Goal: Information Seeking & Learning: Learn about a topic

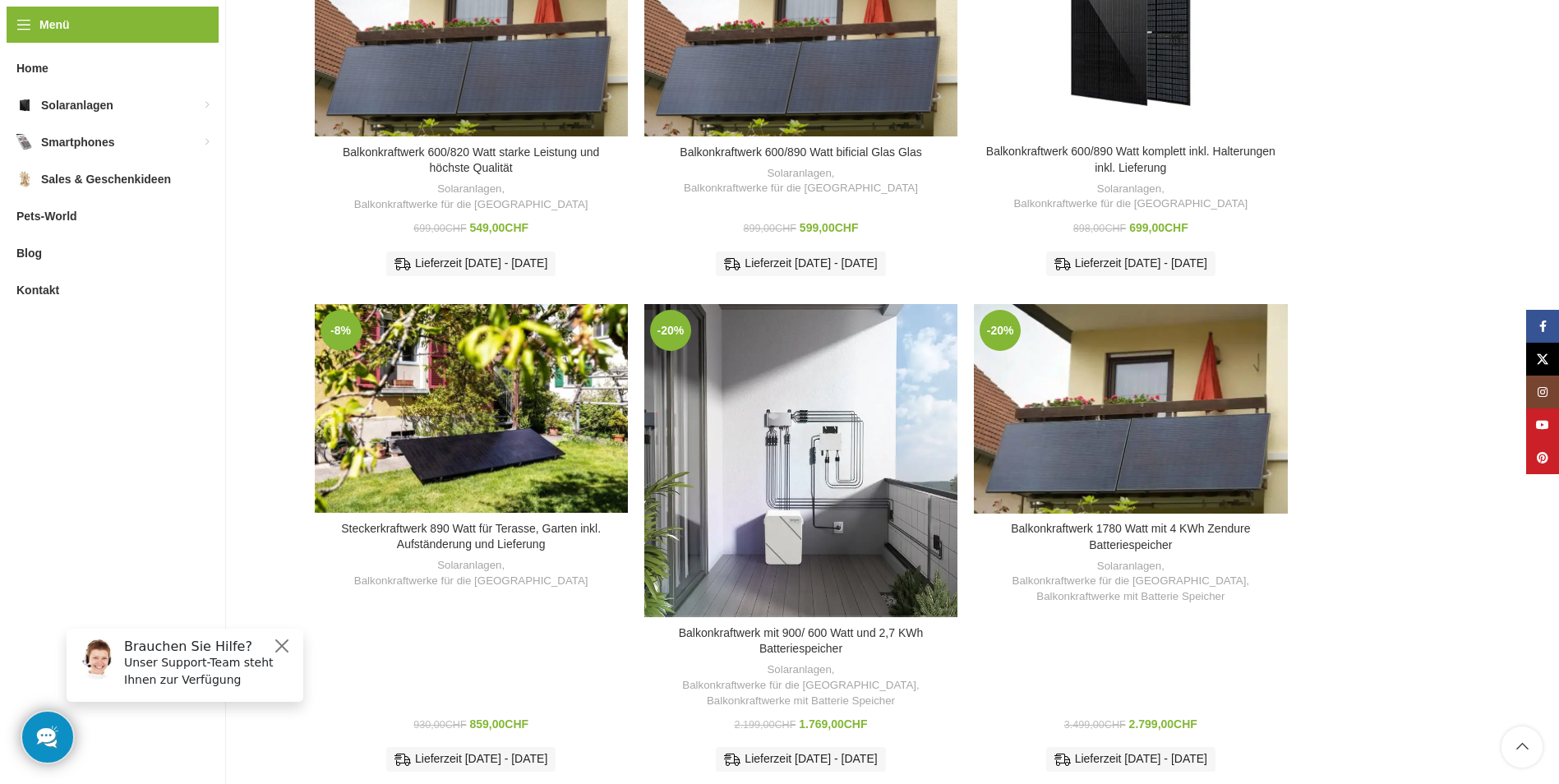
scroll to position [740, 0]
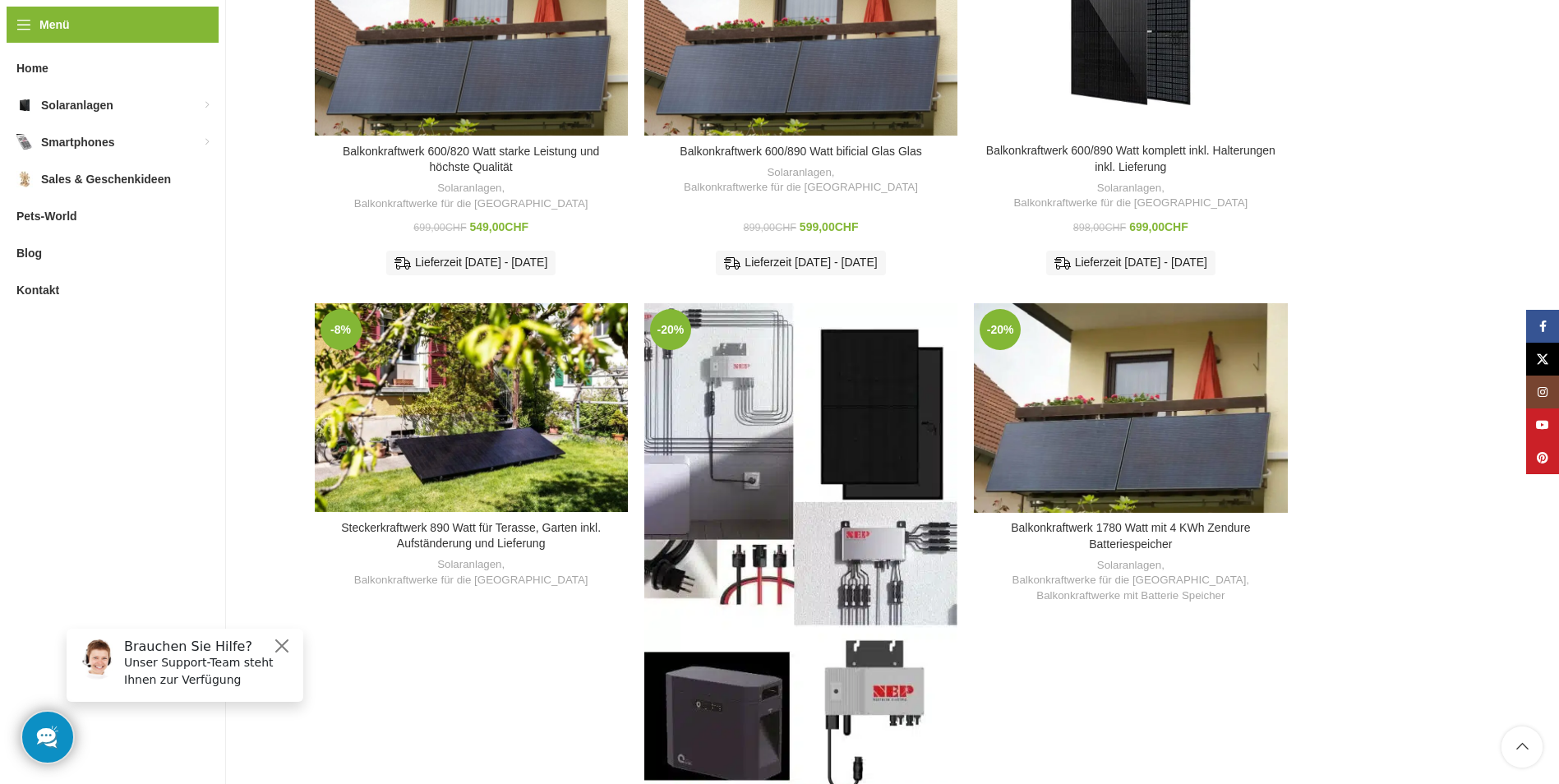
click at [793, 513] on div "Balkonkraftwerk mit 900/ 600 Watt und 2,7 KWh Batteriespeicher" at bounding box center [761, 548] width 78 height 489
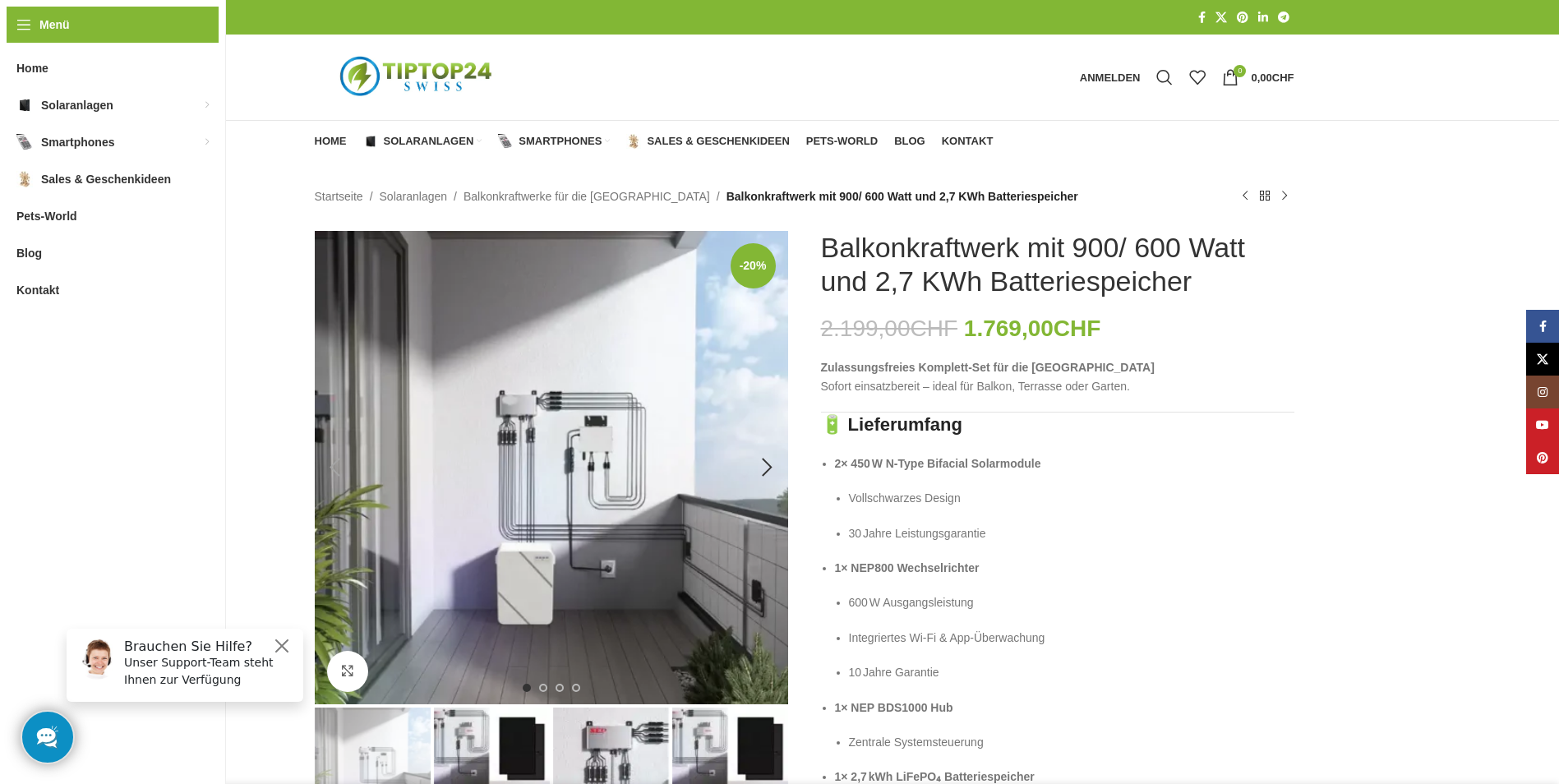
click at [650, 417] on img "1 / 4" at bounding box center [551, 467] width 474 height 473
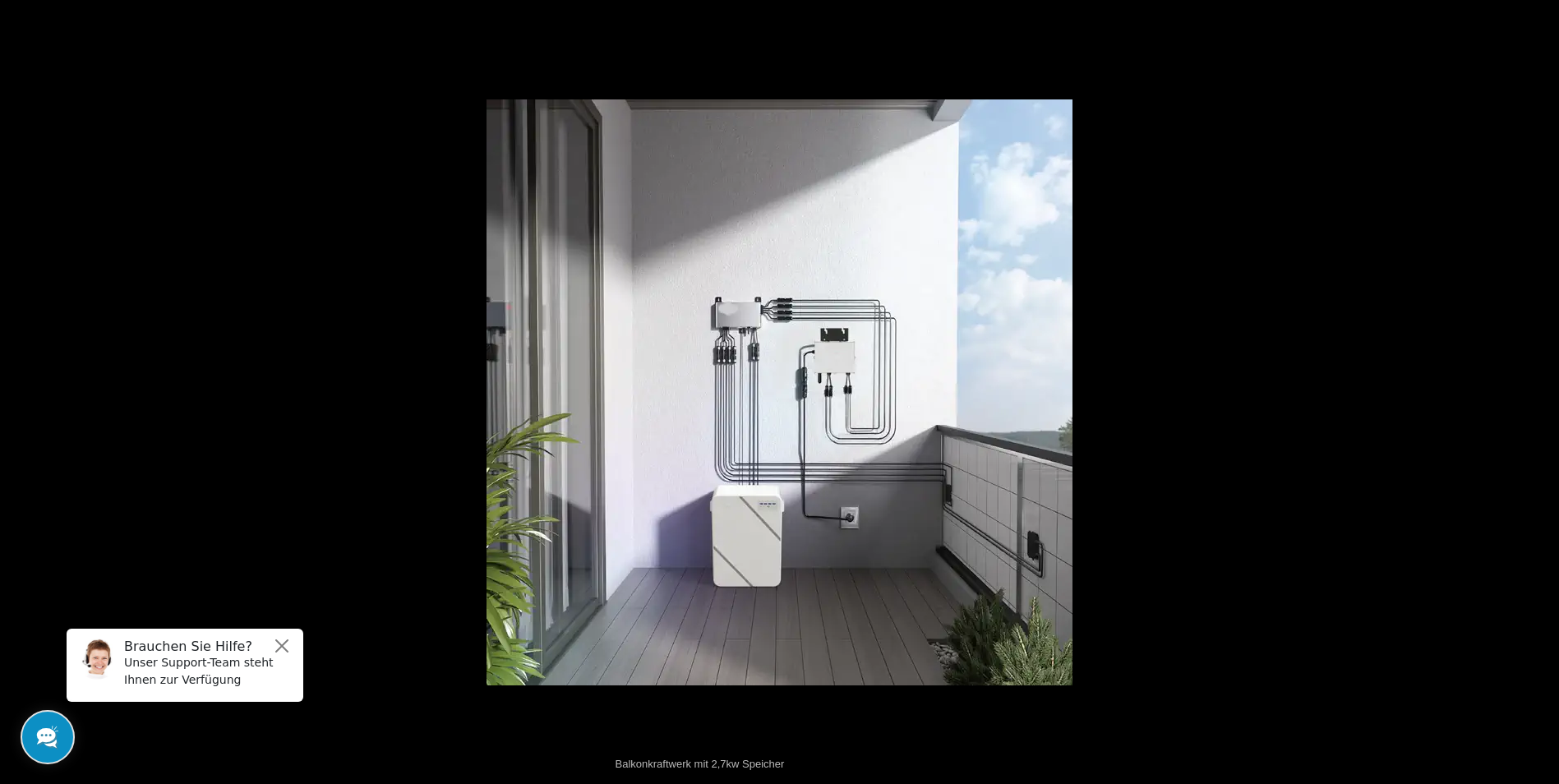
click at [1540, 392] on button at bounding box center [1530, 392] width 57 height 82
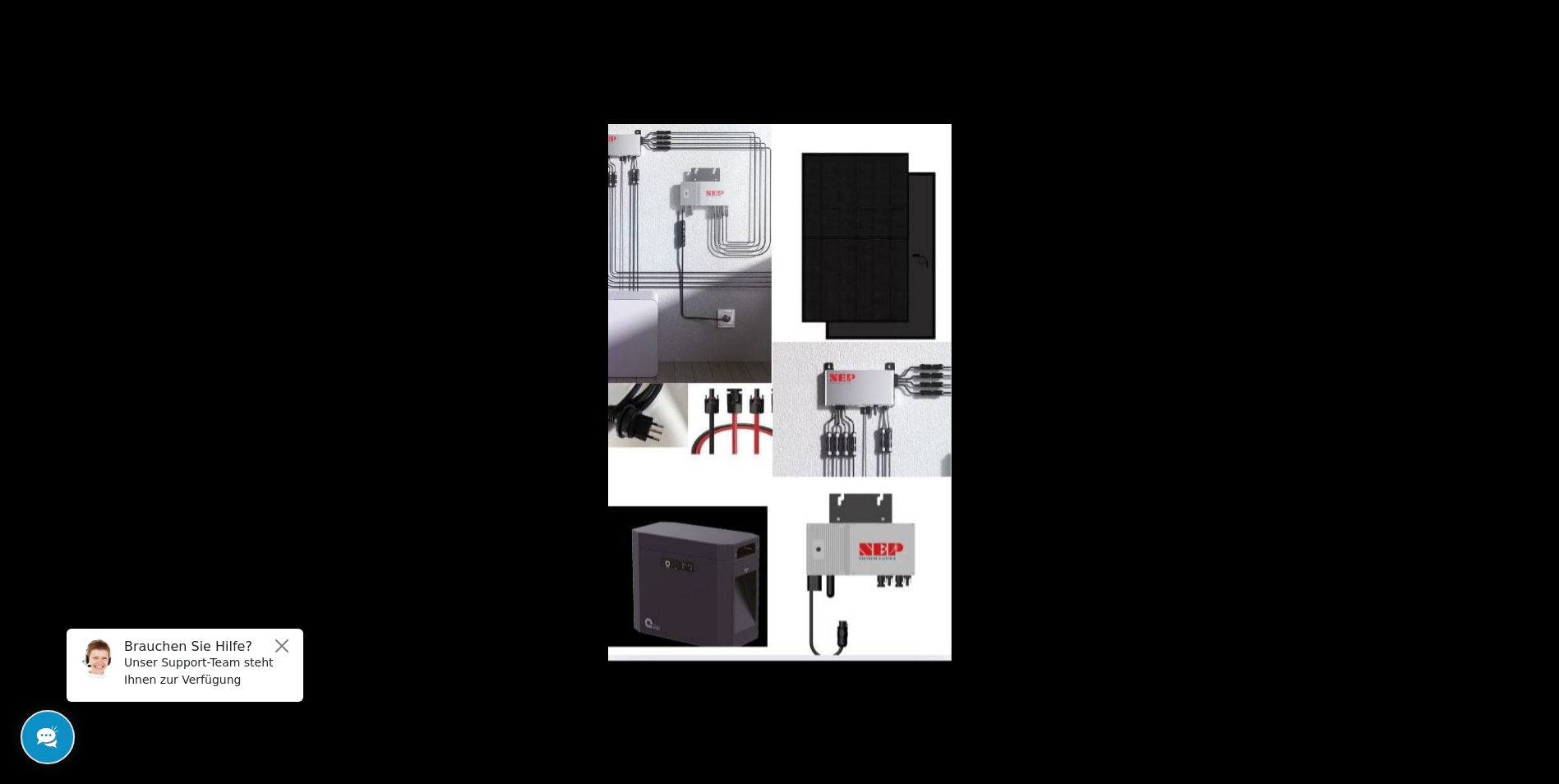
click at [1540, 392] on button at bounding box center [1530, 392] width 57 height 82
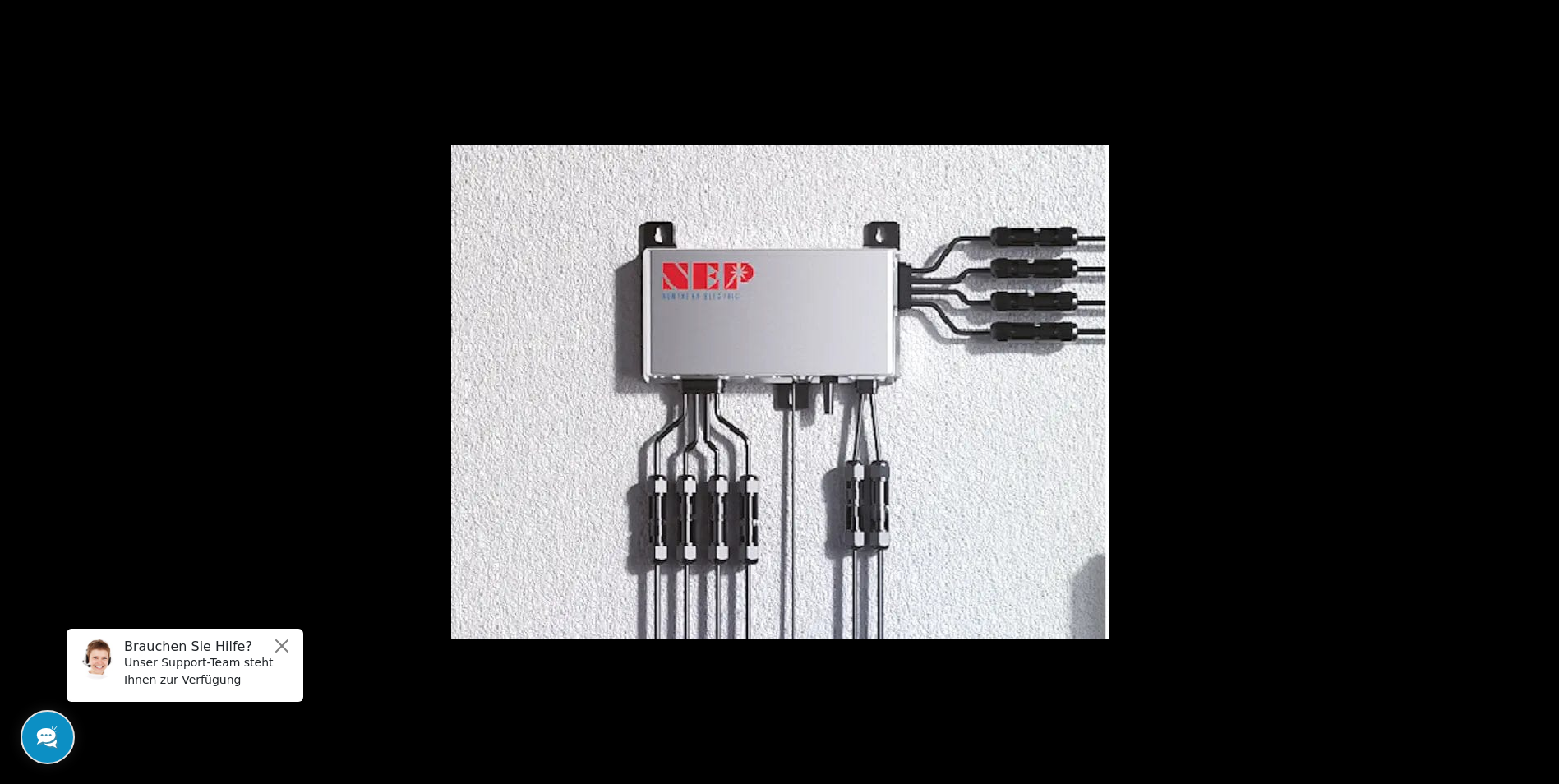
click at [1540, 392] on button at bounding box center [1530, 392] width 57 height 82
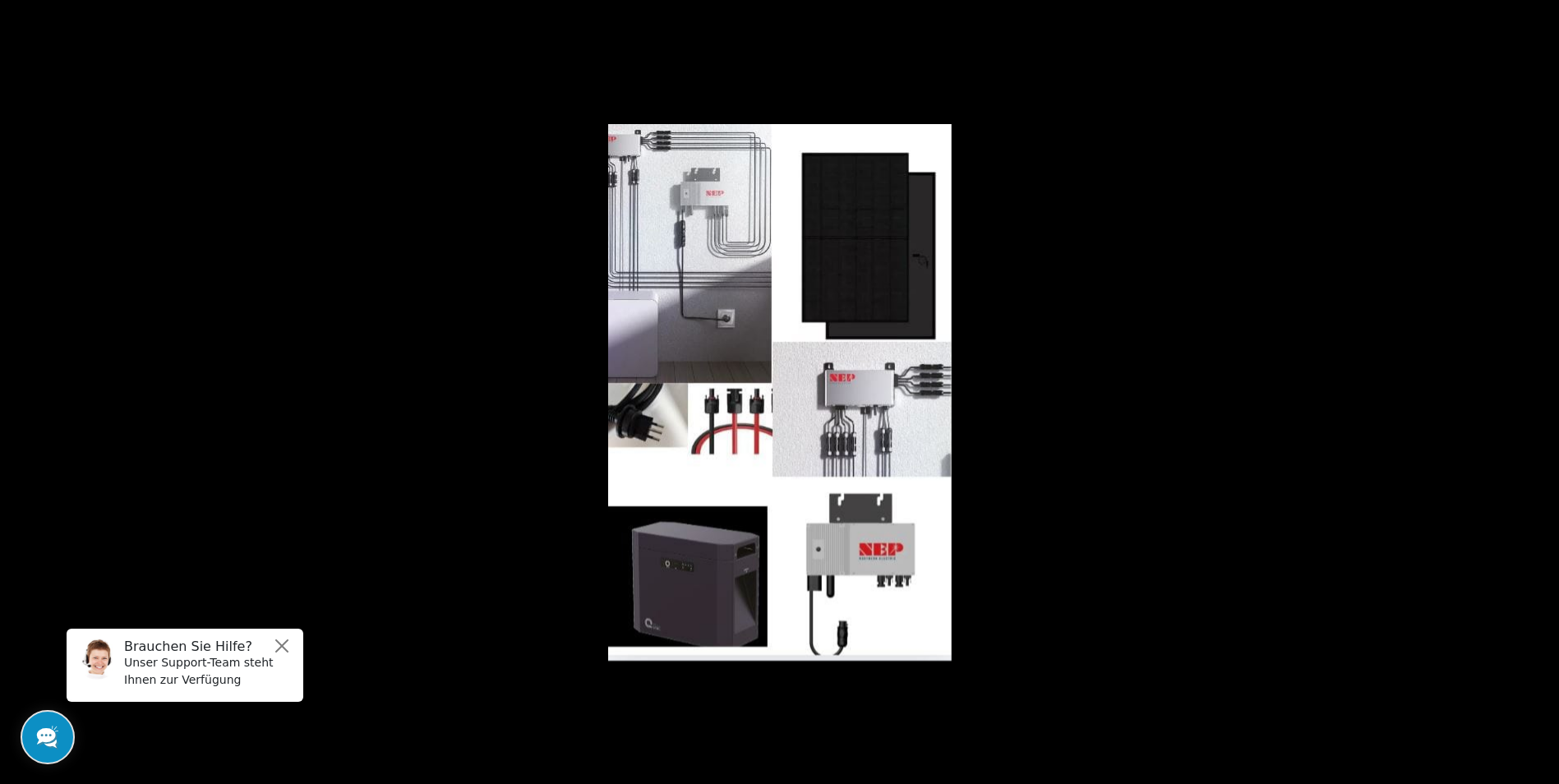
click at [1540, 392] on button at bounding box center [1530, 392] width 57 height 82
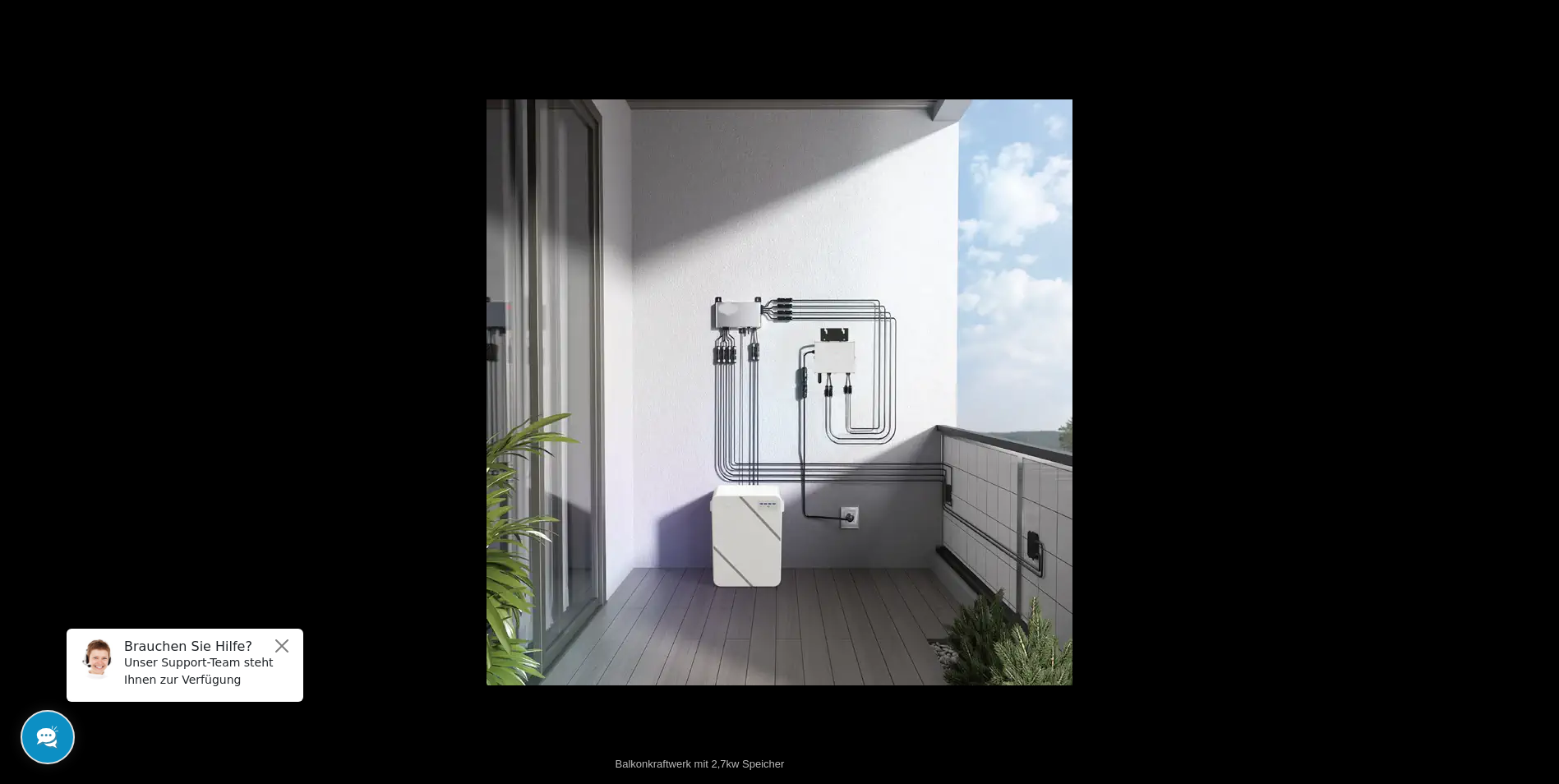
click at [1540, 392] on button at bounding box center [1530, 392] width 57 height 82
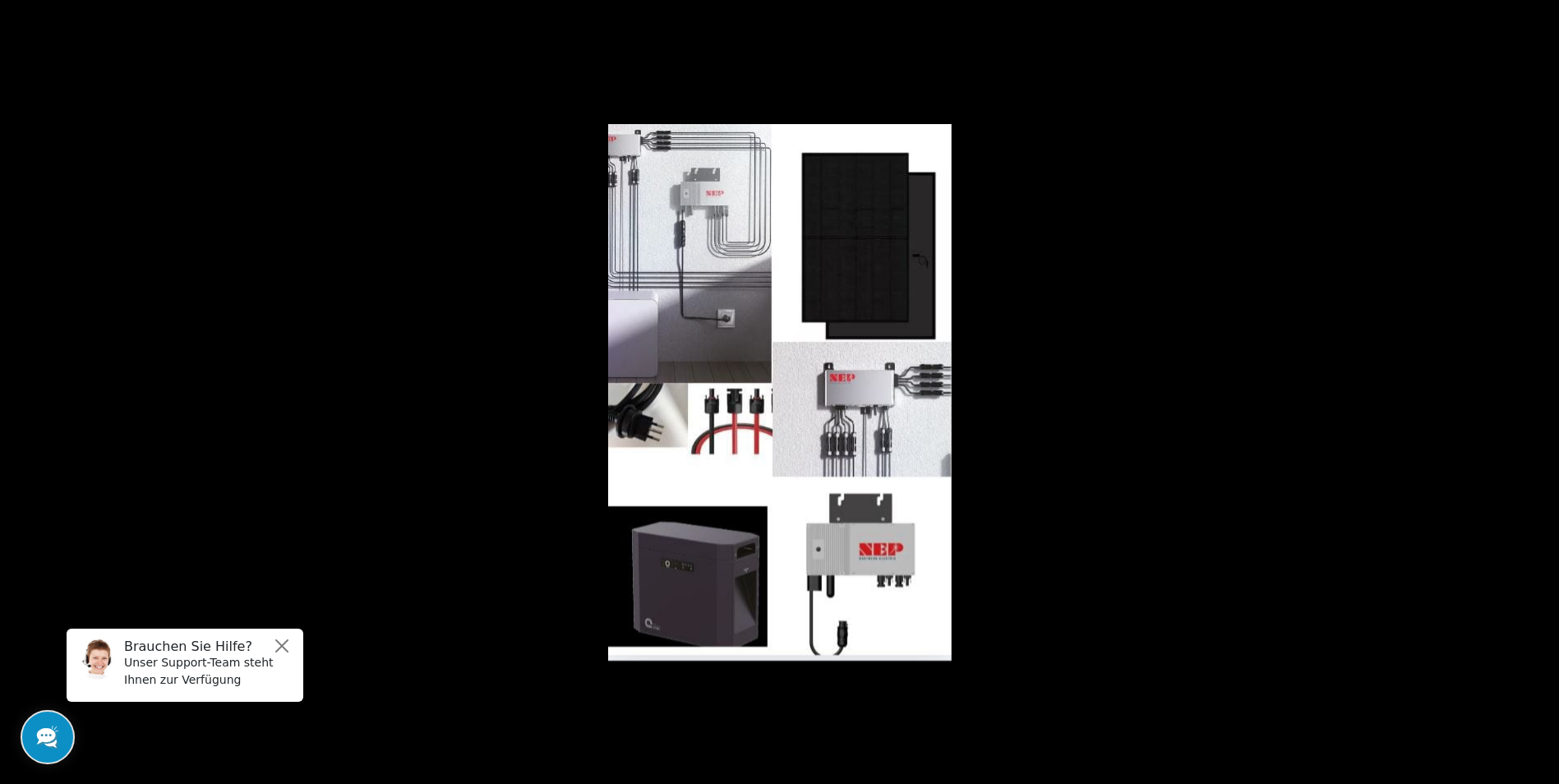
click at [1540, 392] on button at bounding box center [1530, 392] width 57 height 82
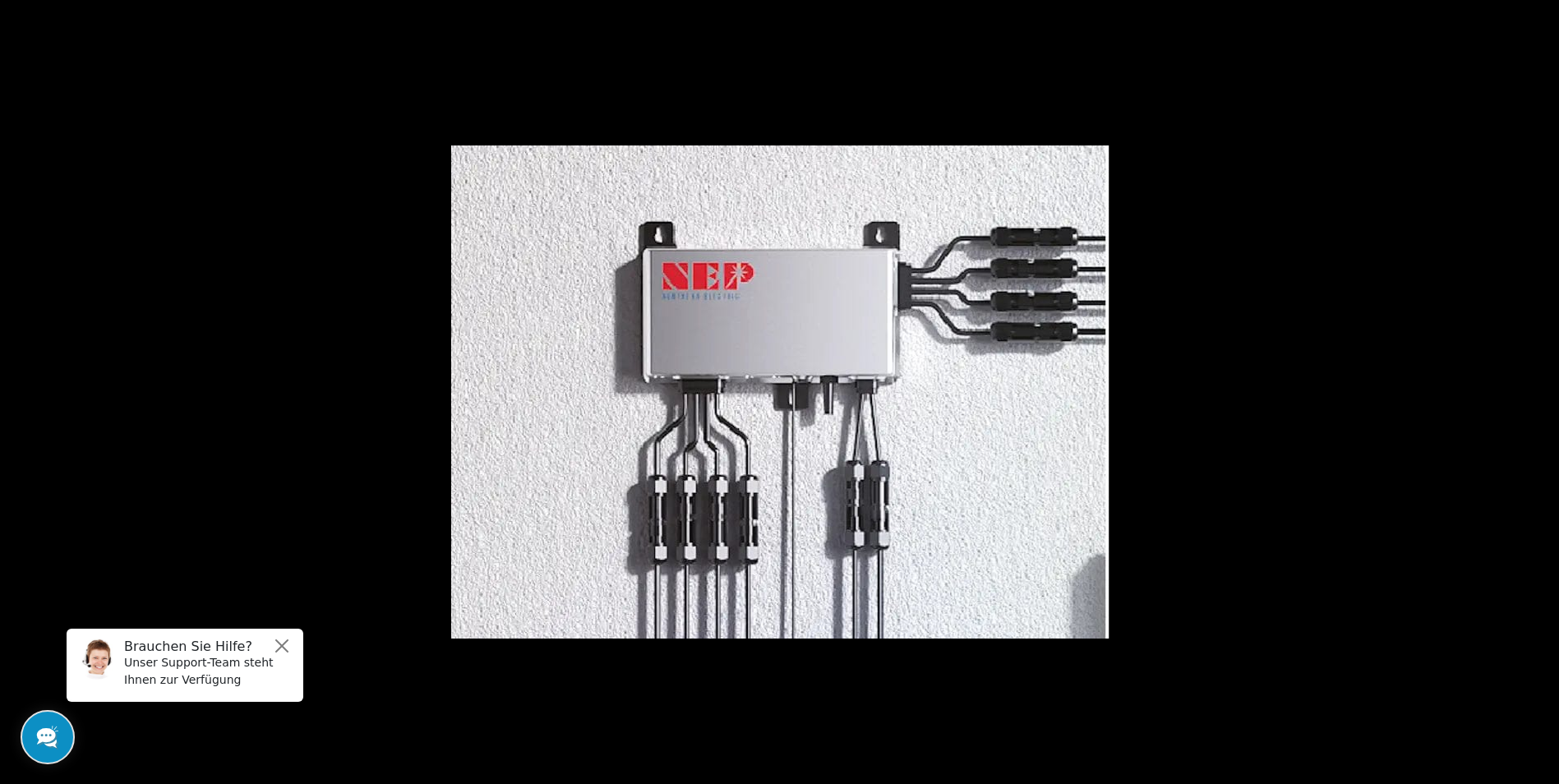
click at [1540, 392] on button at bounding box center [1530, 392] width 57 height 82
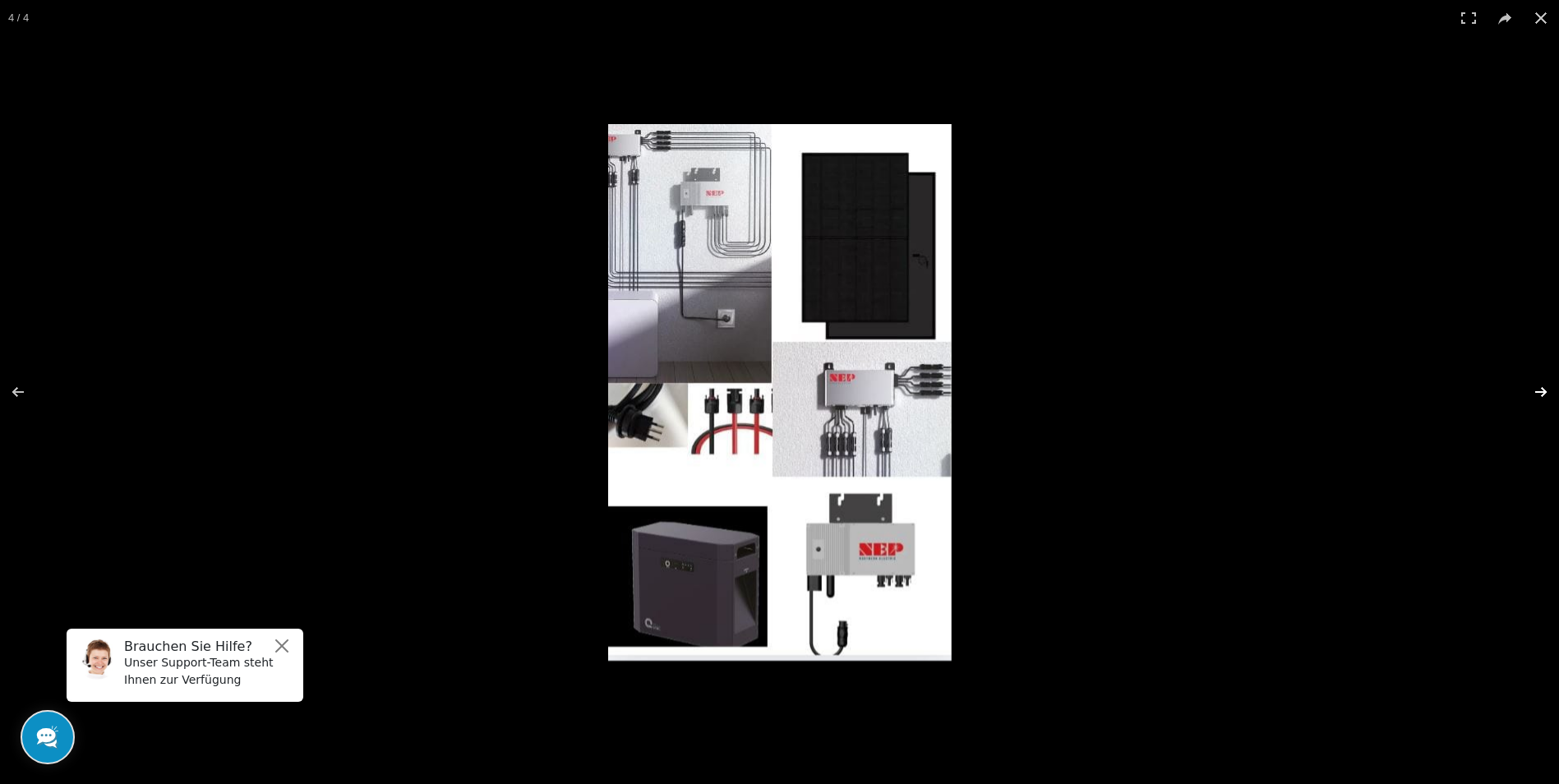
click at [1535, 390] on button at bounding box center [1530, 392] width 57 height 82
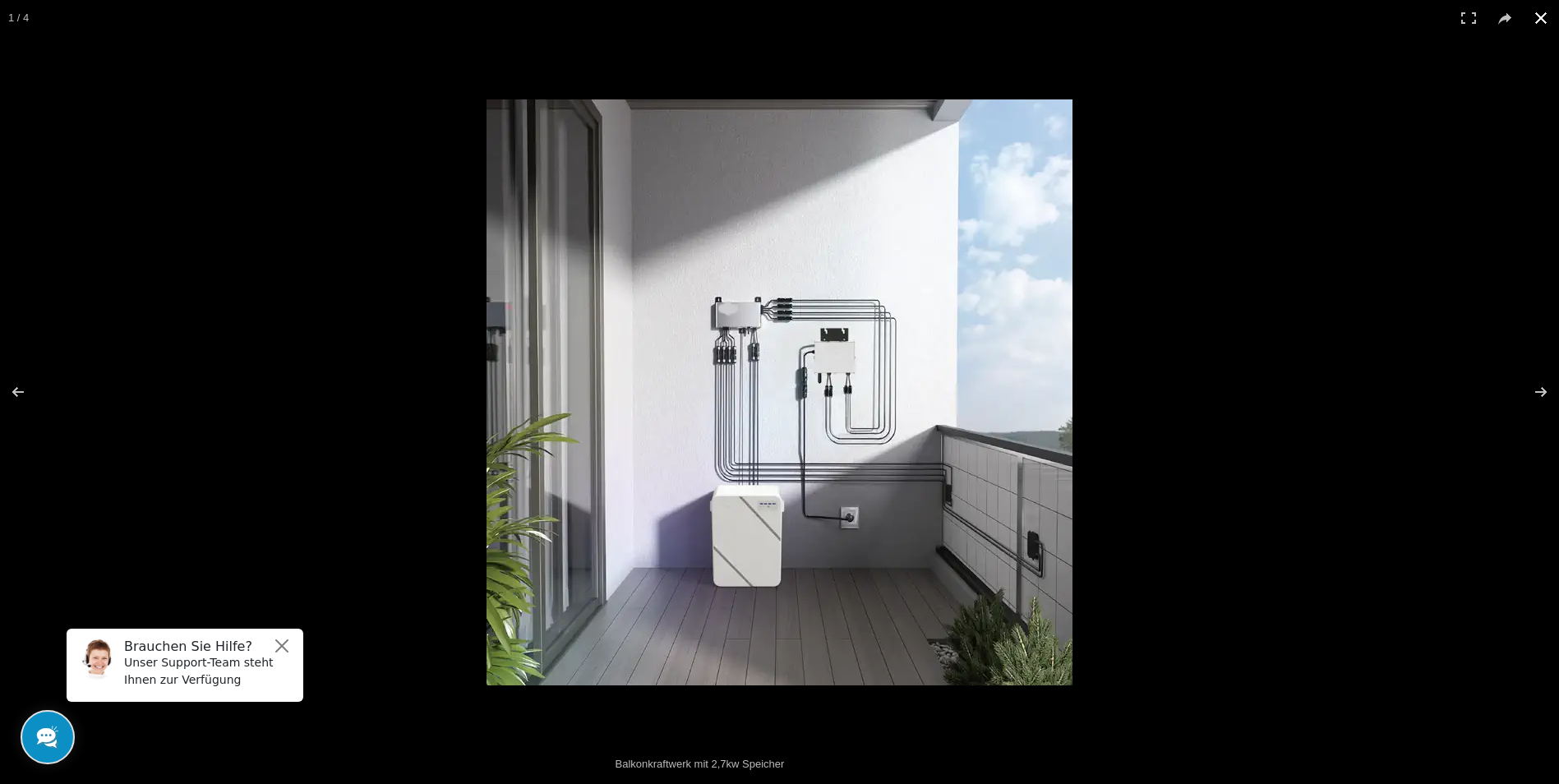
click at [1537, 18] on button at bounding box center [1541, 18] width 36 height 36
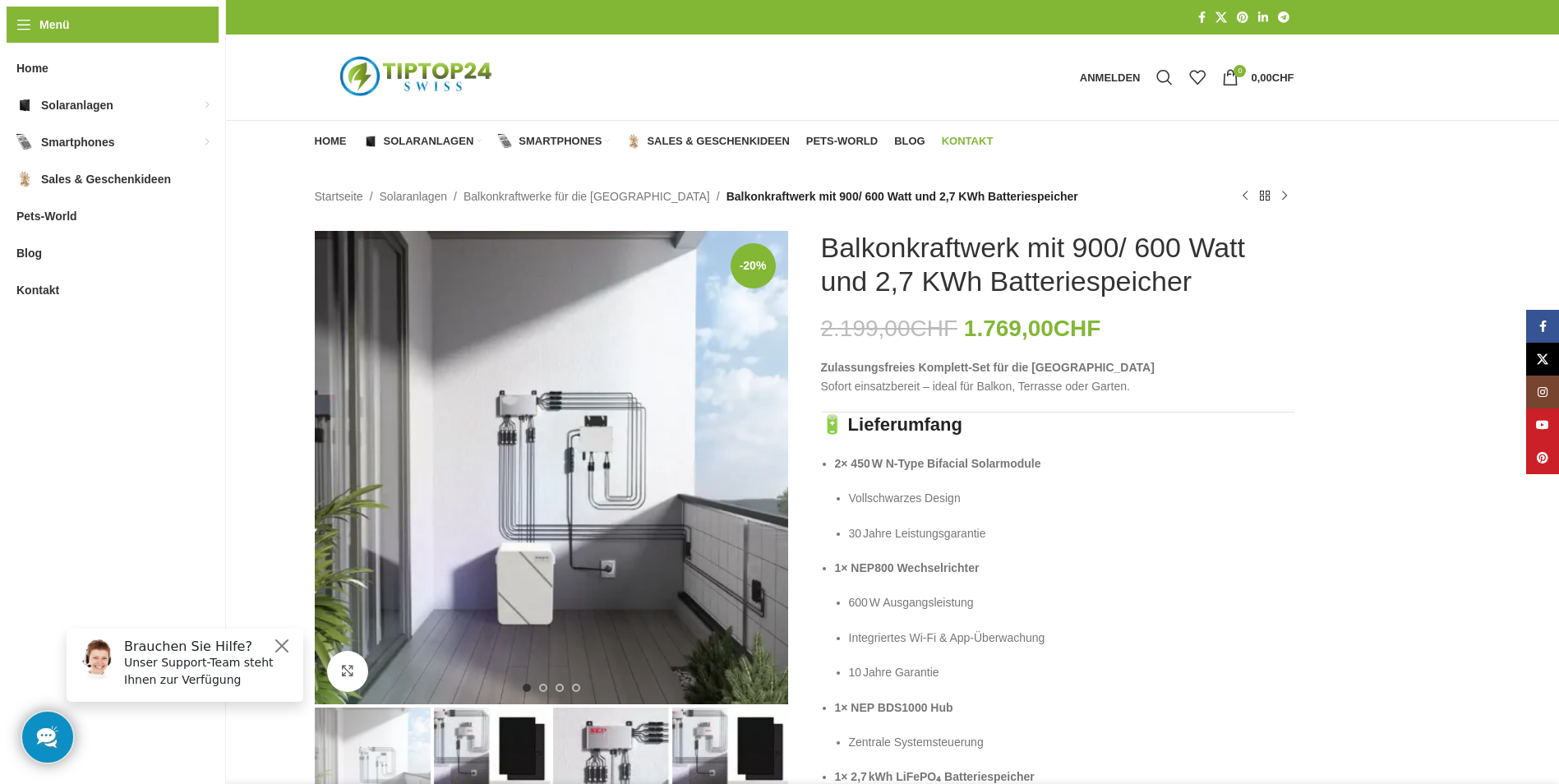
click at [955, 147] on span "Kontakt" at bounding box center [967, 141] width 52 height 13
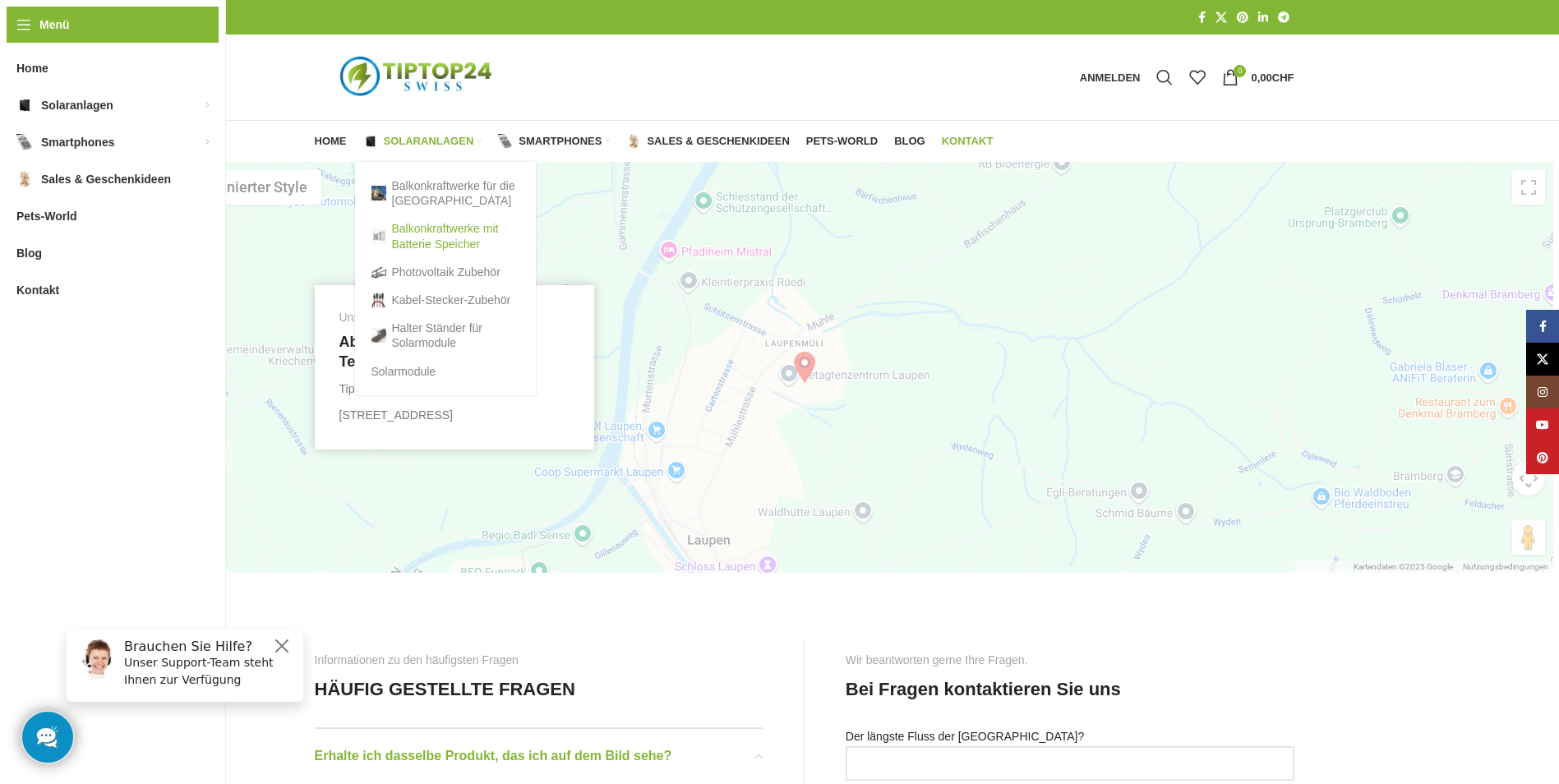
click at [420, 243] on link "Balkonkraftwerke mit Batterie Speicher" at bounding box center [445, 235] width 148 height 42
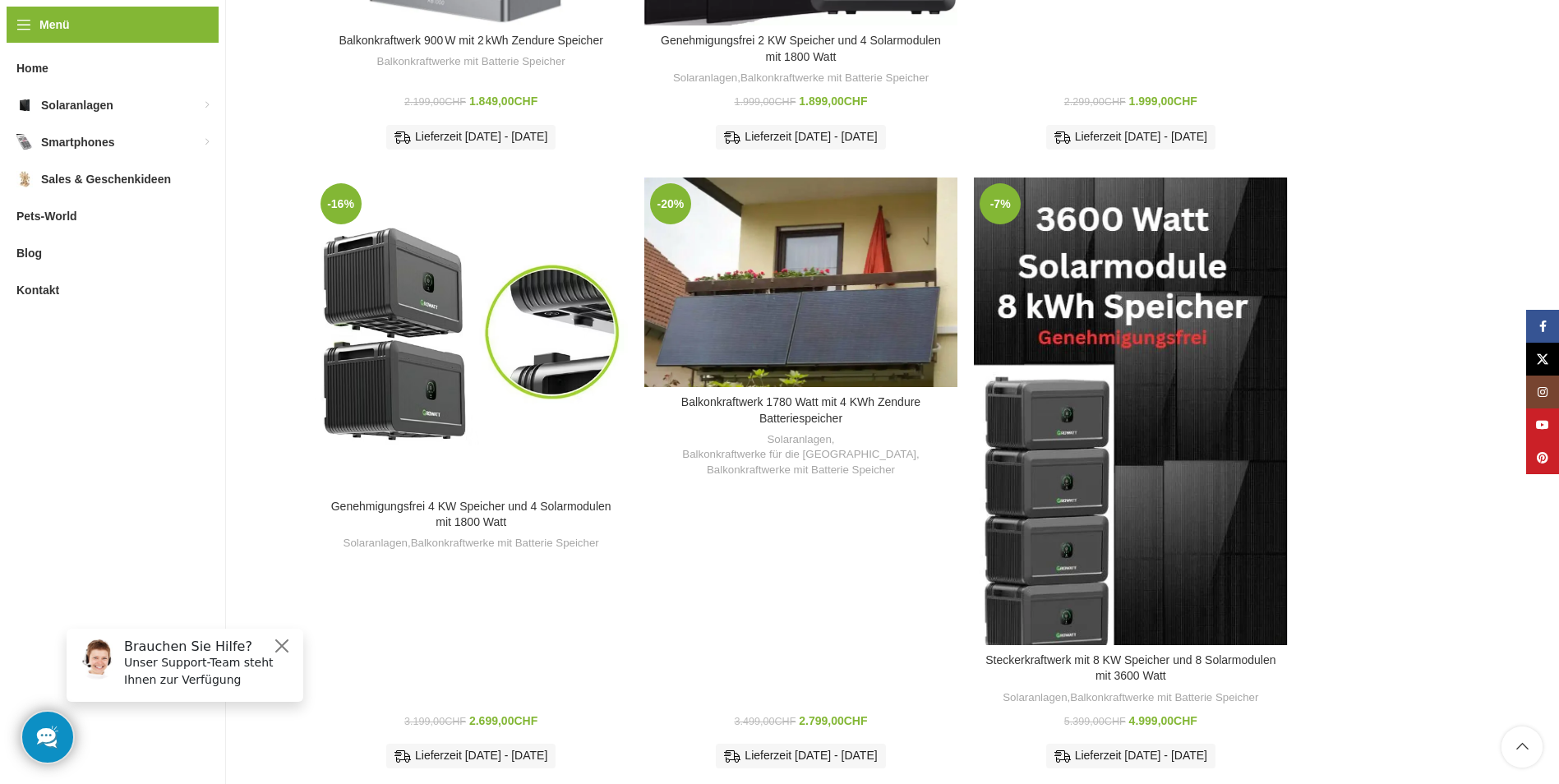
scroll to position [1233, 0]
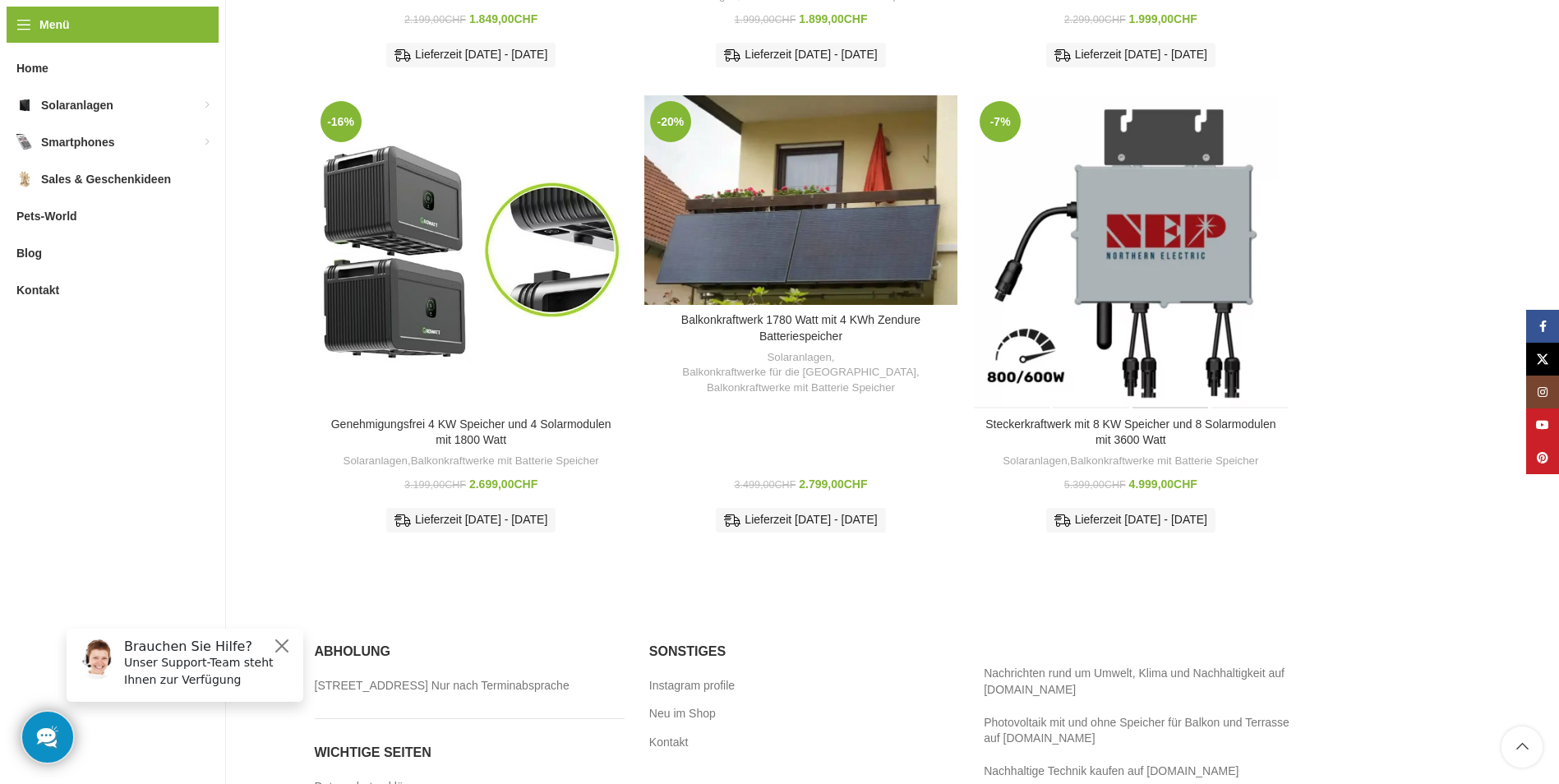
click at [1187, 332] on div "Steckerkraftwerk mit 8 KW Speicher und 8 Solarmodulen mit 3600 Watt" at bounding box center [1169, 251] width 78 height 313
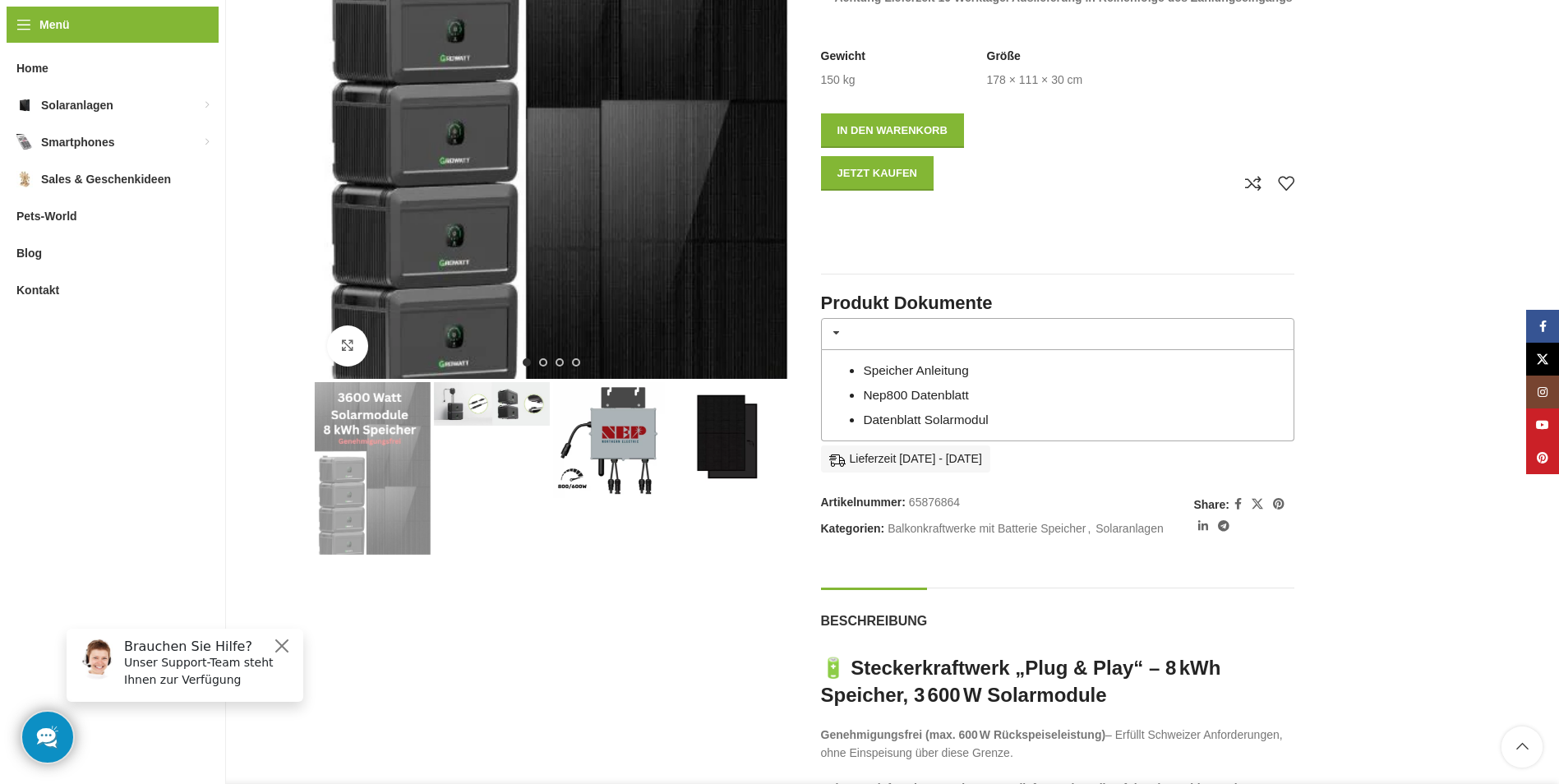
scroll to position [575, 0]
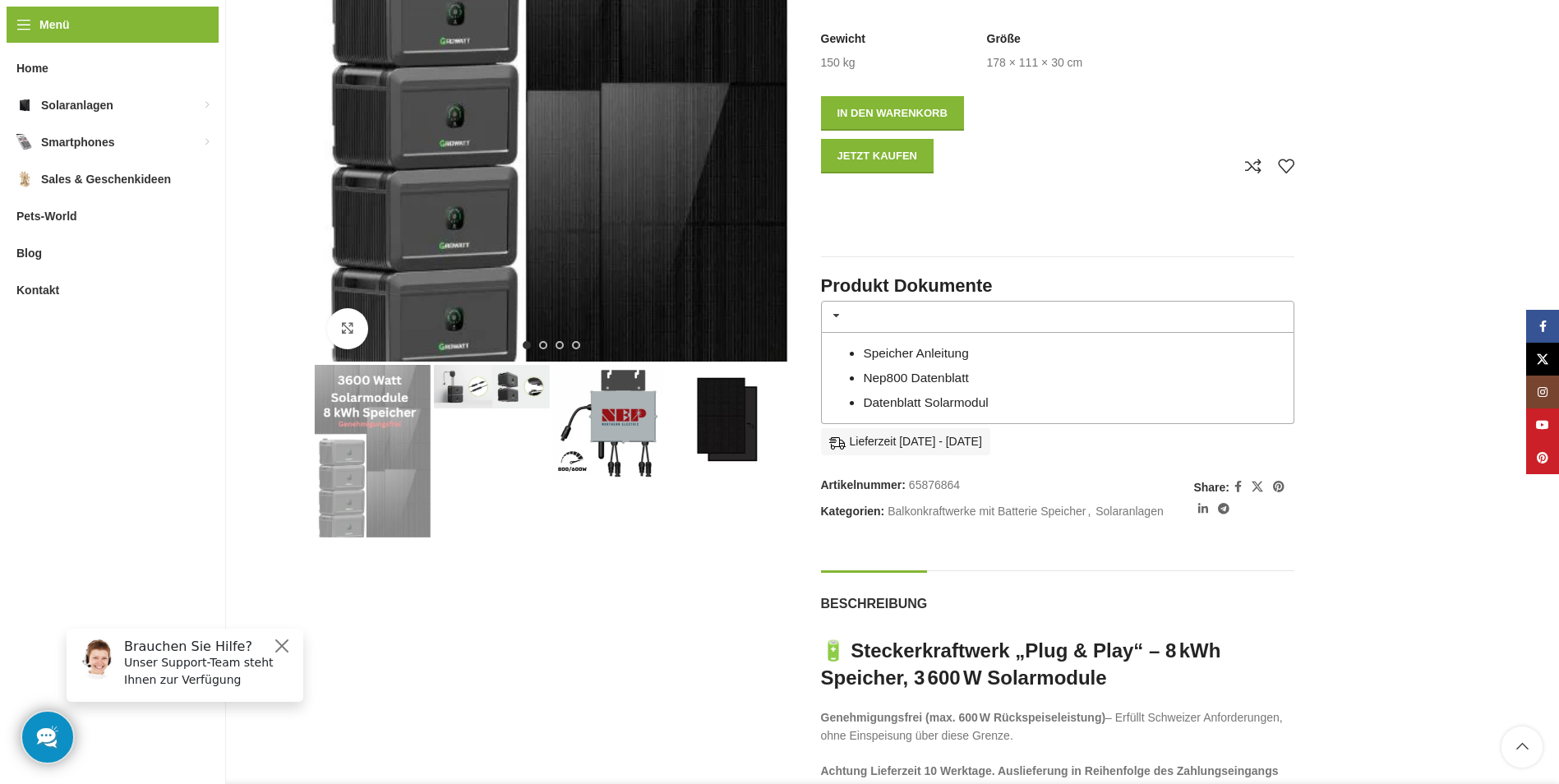
click at [749, 408] on img "4 / 4" at bounding box center [730, 423] width 116 height 116
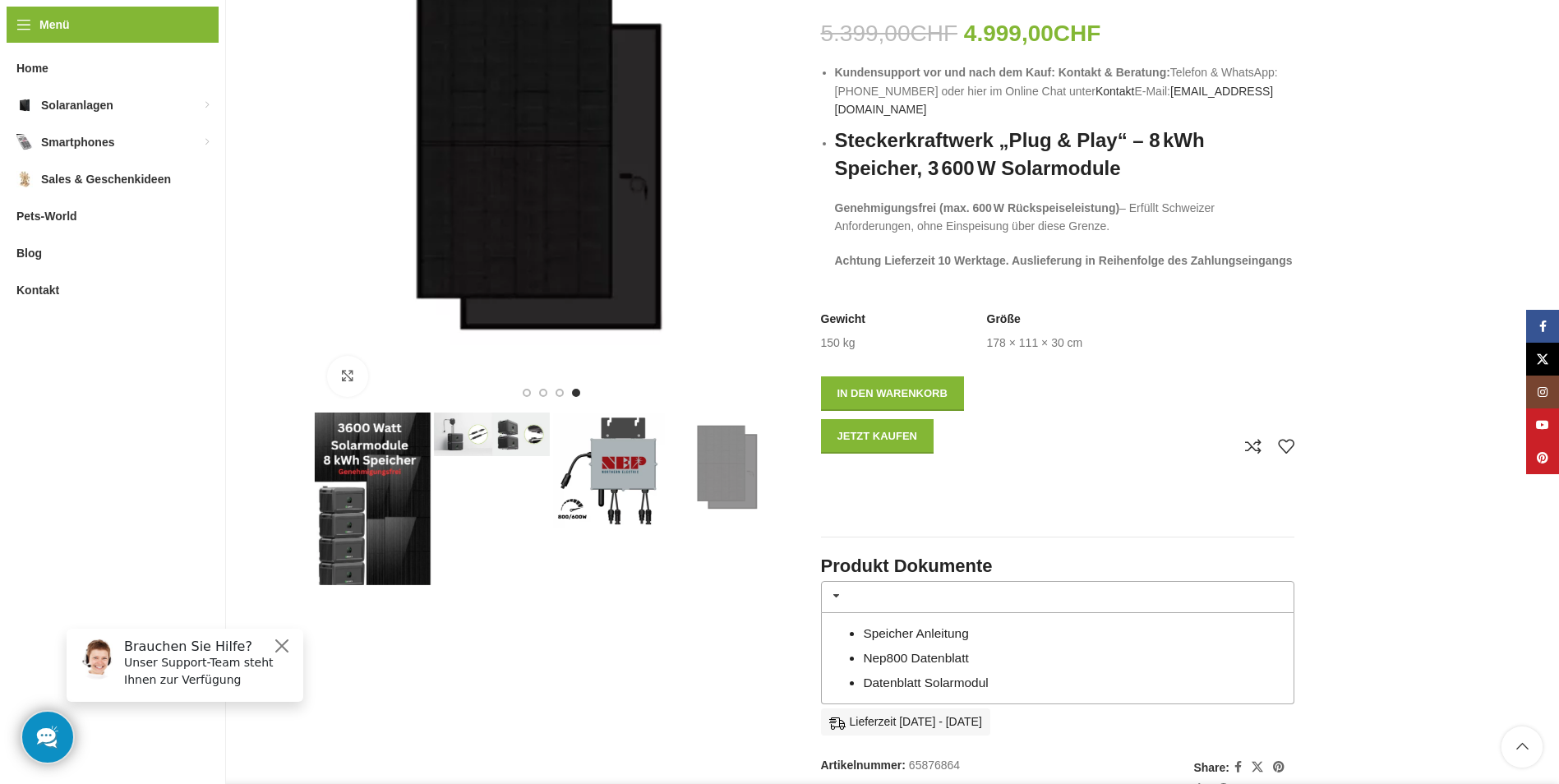
scroll to position [247, 0]
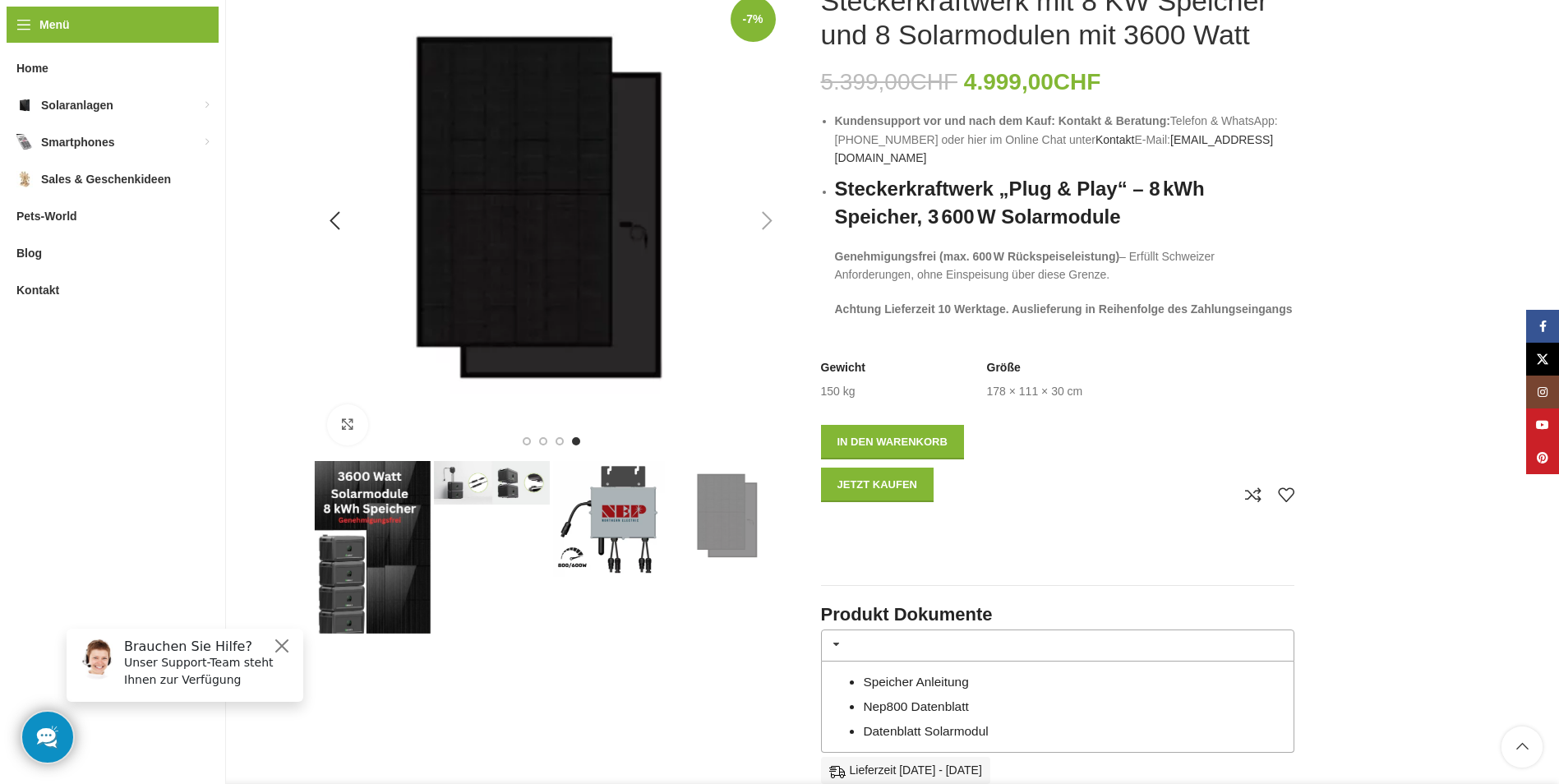
click at [767, 223] on div "Next slide" at bounding box center [768, 221] width 41 height 41
click at [765, 216] on div "Next slide" at bounding box center [768, 221] width 41 height 41
click at [770, 221] on div "Next slide" at bounding box center [768, 221] width 41 height 41
click at [335, 224] on div "Previous slide" at bounding box center [335, 221] width 41 height 41
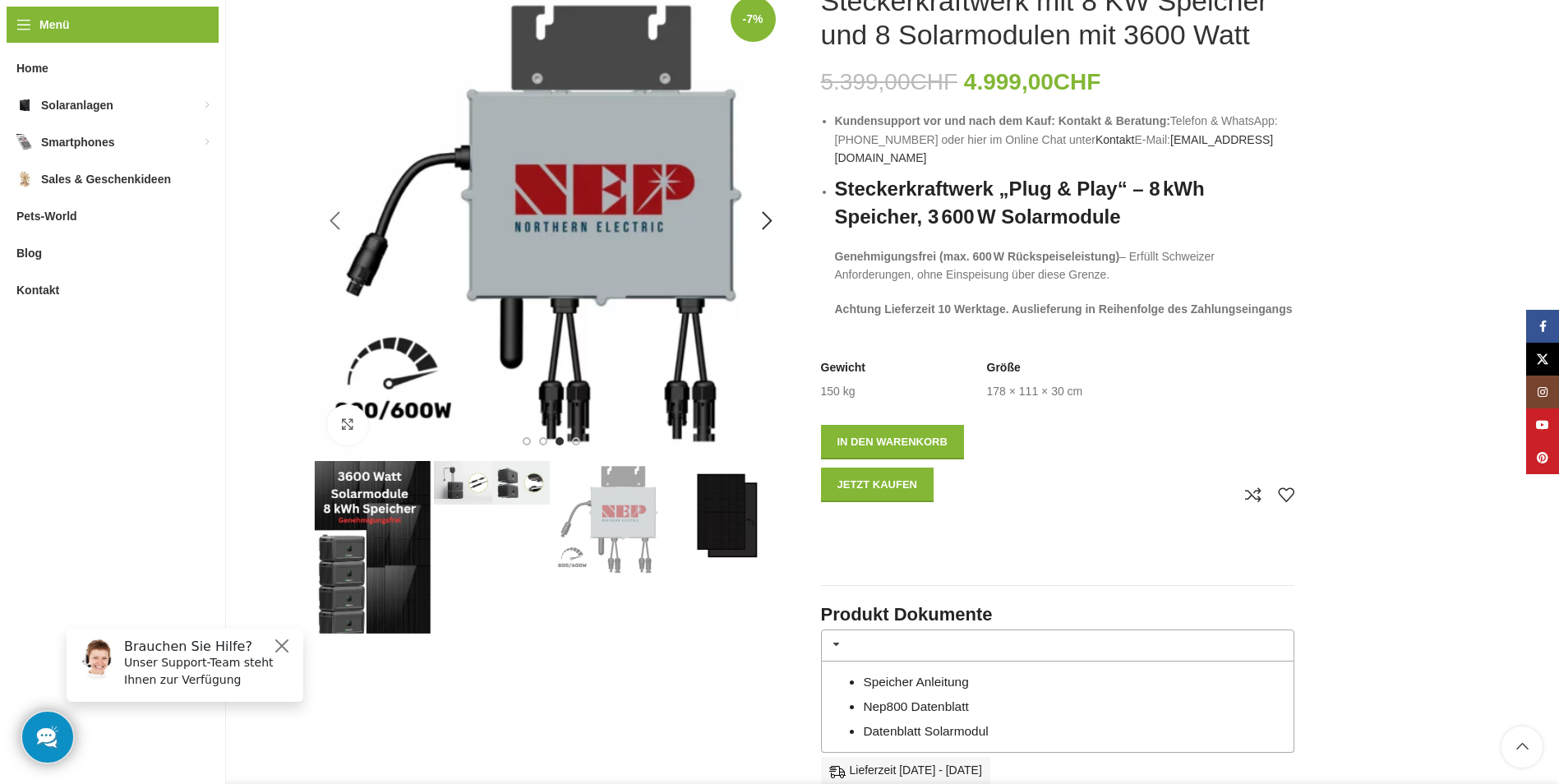
click at [335, 224] on div "Previous slide" at bounding box center [335, 221] width 41 height 41
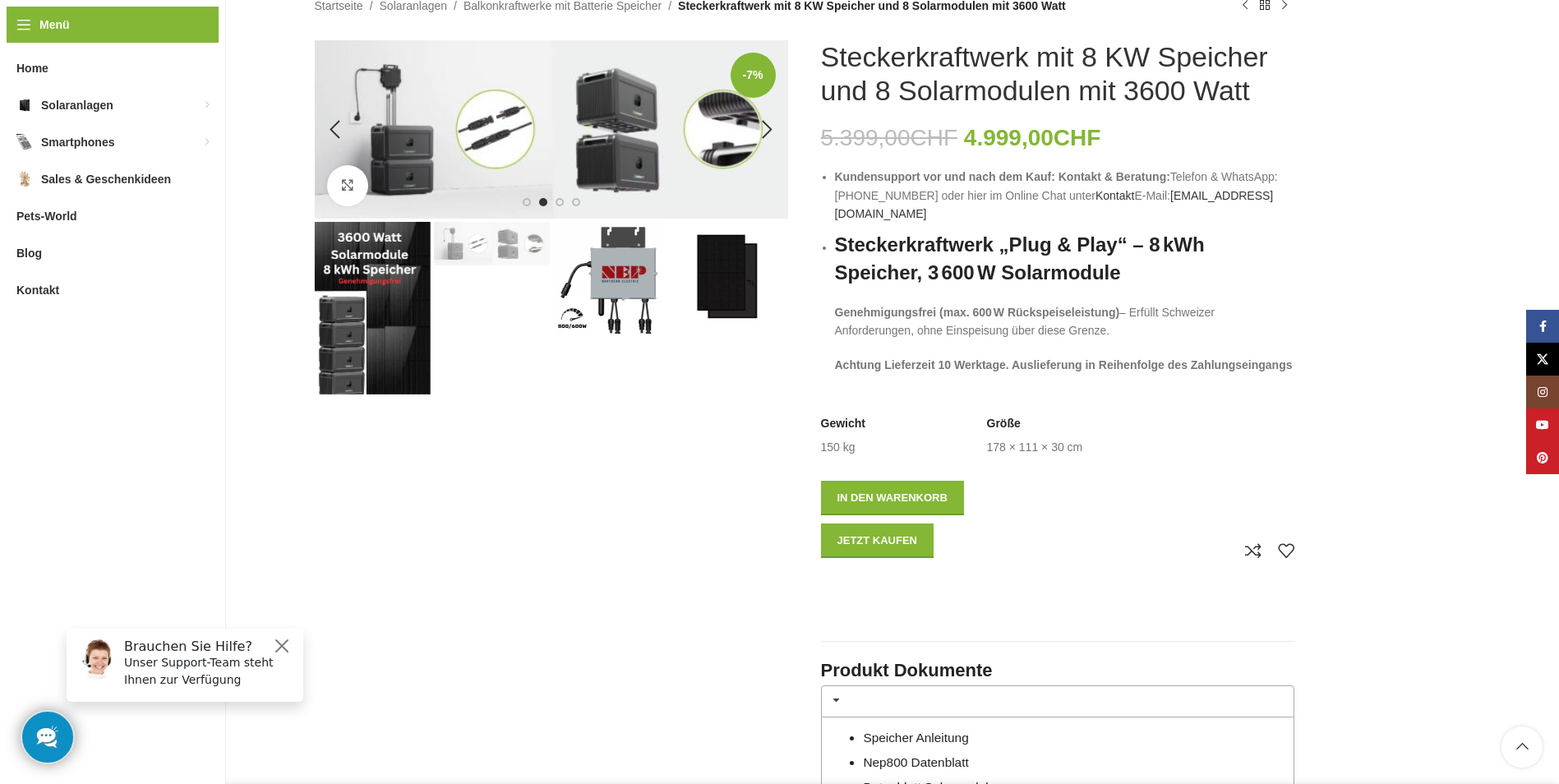
scroll to position [165, 0]
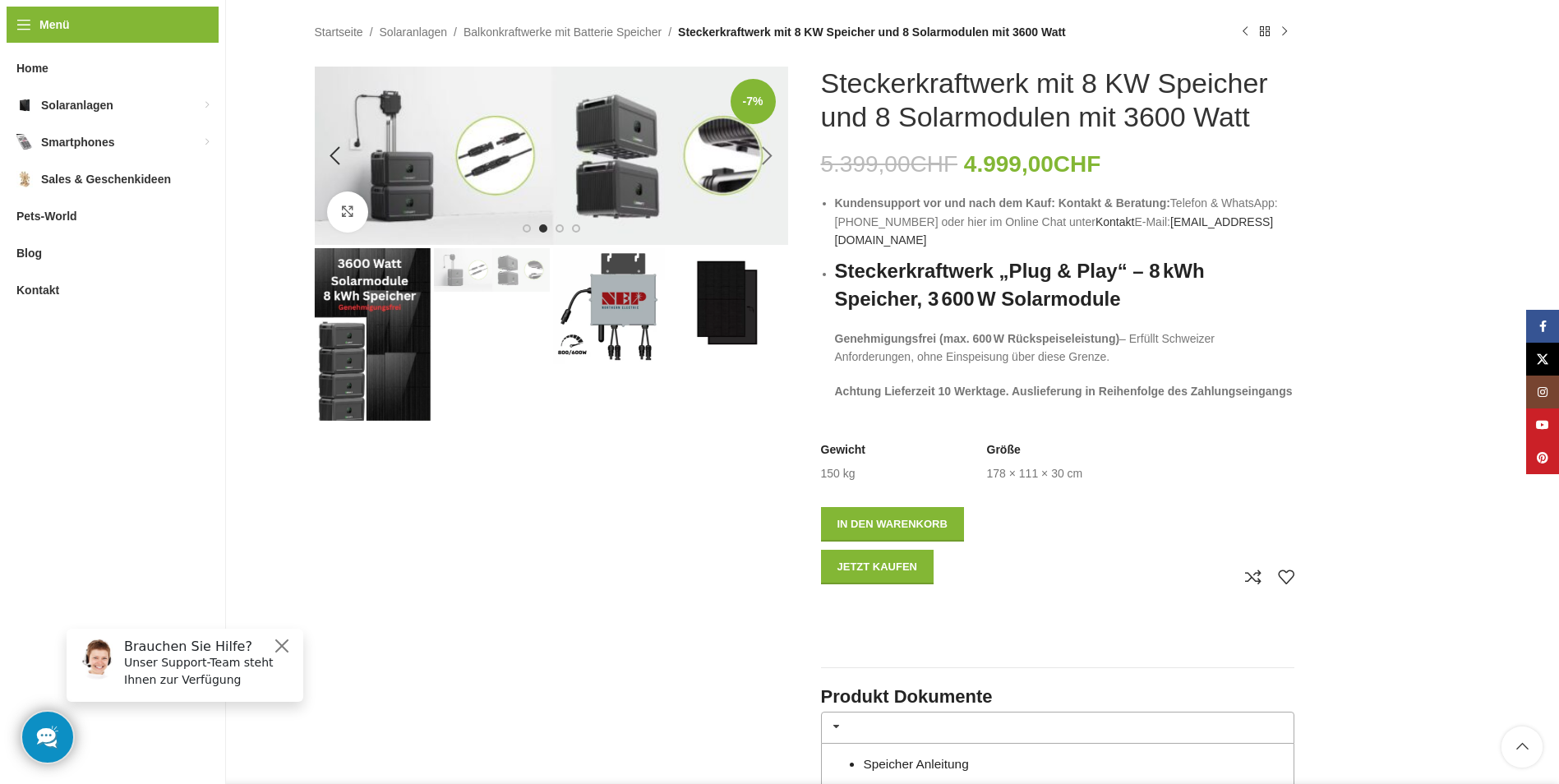
click at [767, 165] on div "Next slide" at bounding box center [768, 156] width 41 height 41
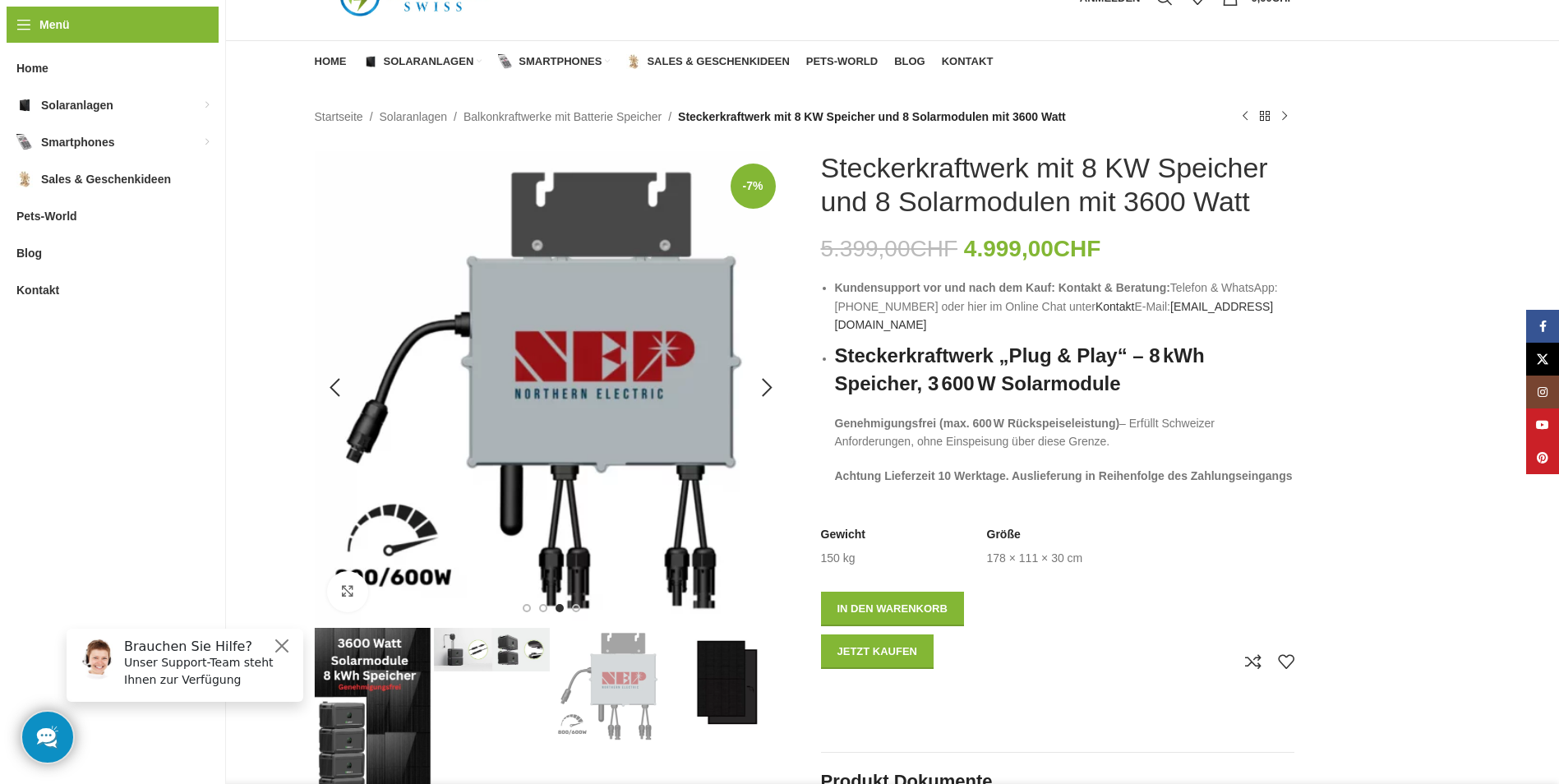
scroll to position [0, 0]
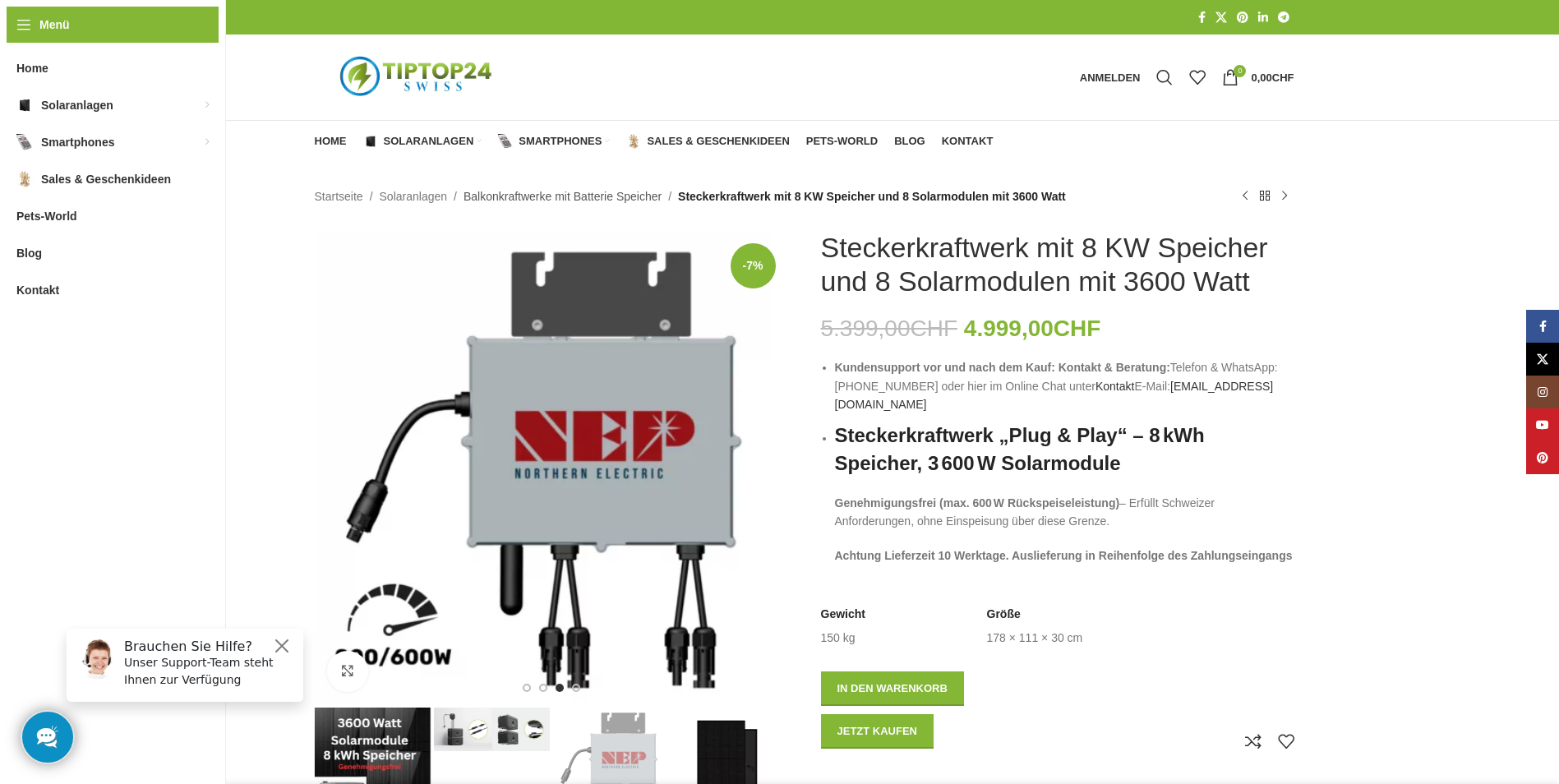
click at [593, 200] on link "Balkonkraftwerke mit Batterie Speicher" at bounding box center [562, 196] width 198 height 18
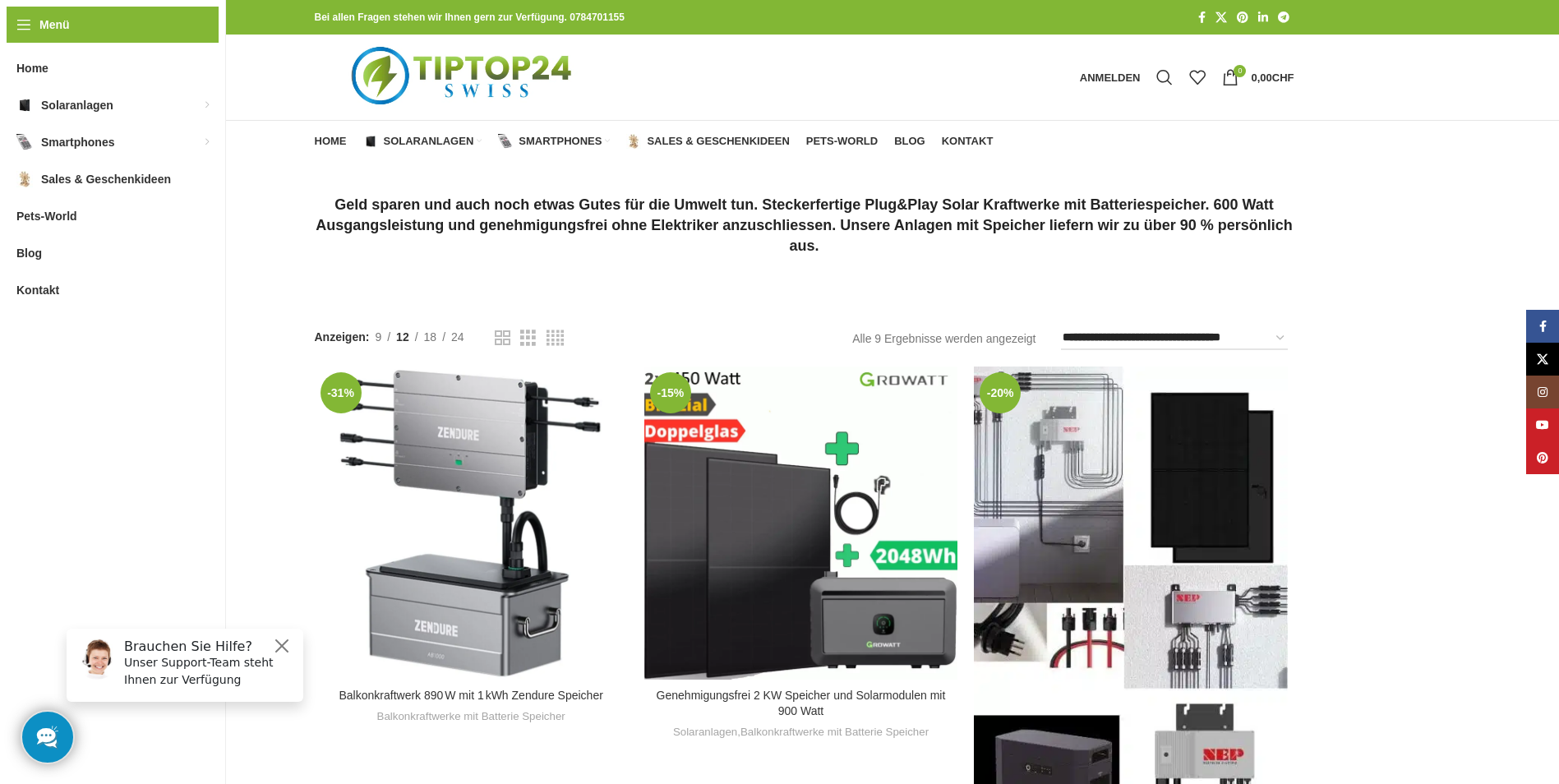
click at [1110, 496] on div "Balkonkraftwerk mit 900/ 600 Watt und 2,7 KWh Batteriespeicher" at bounding box center [1091, 611] width 78 height 489
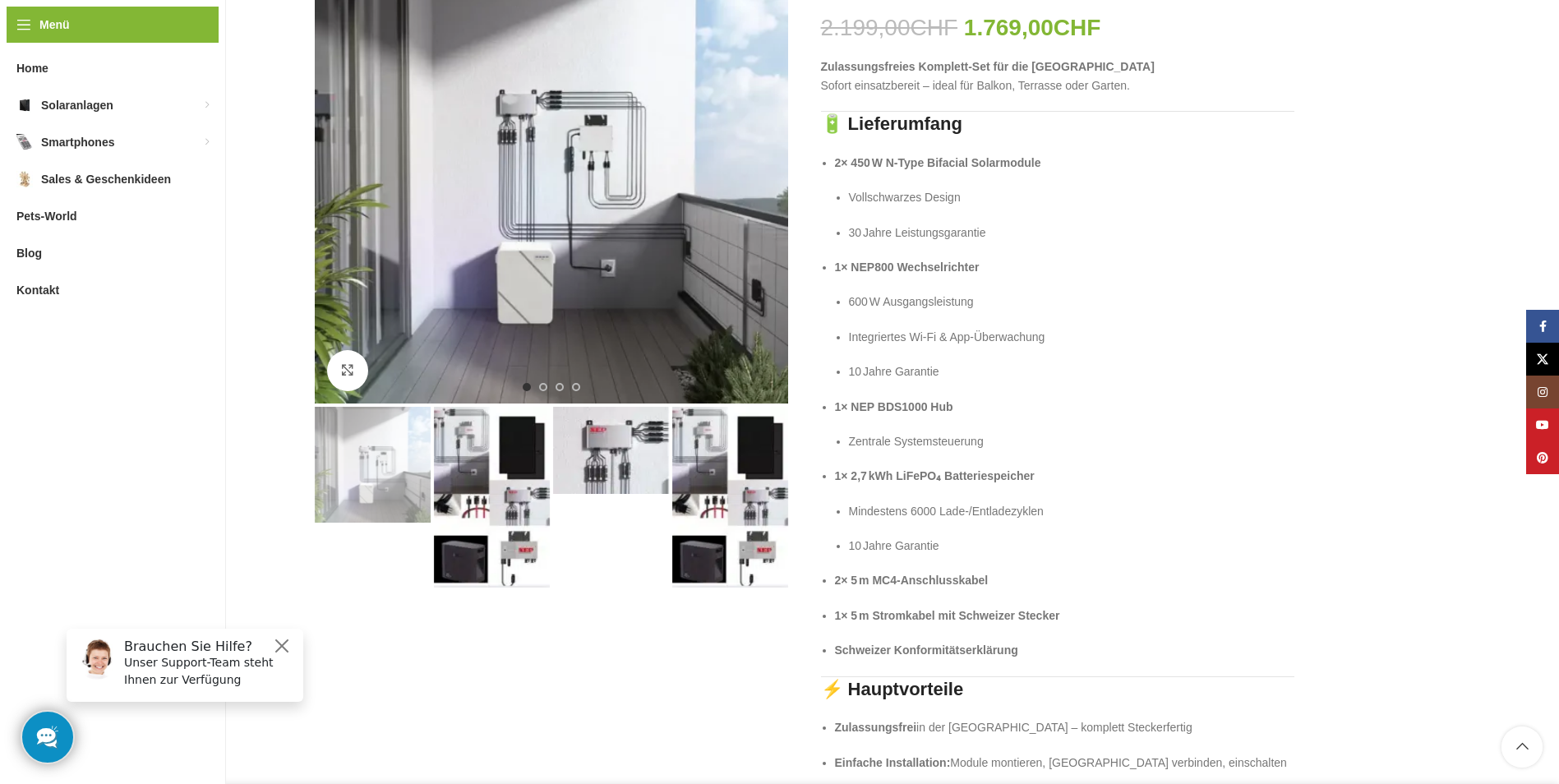
scroll to position [328, 0]
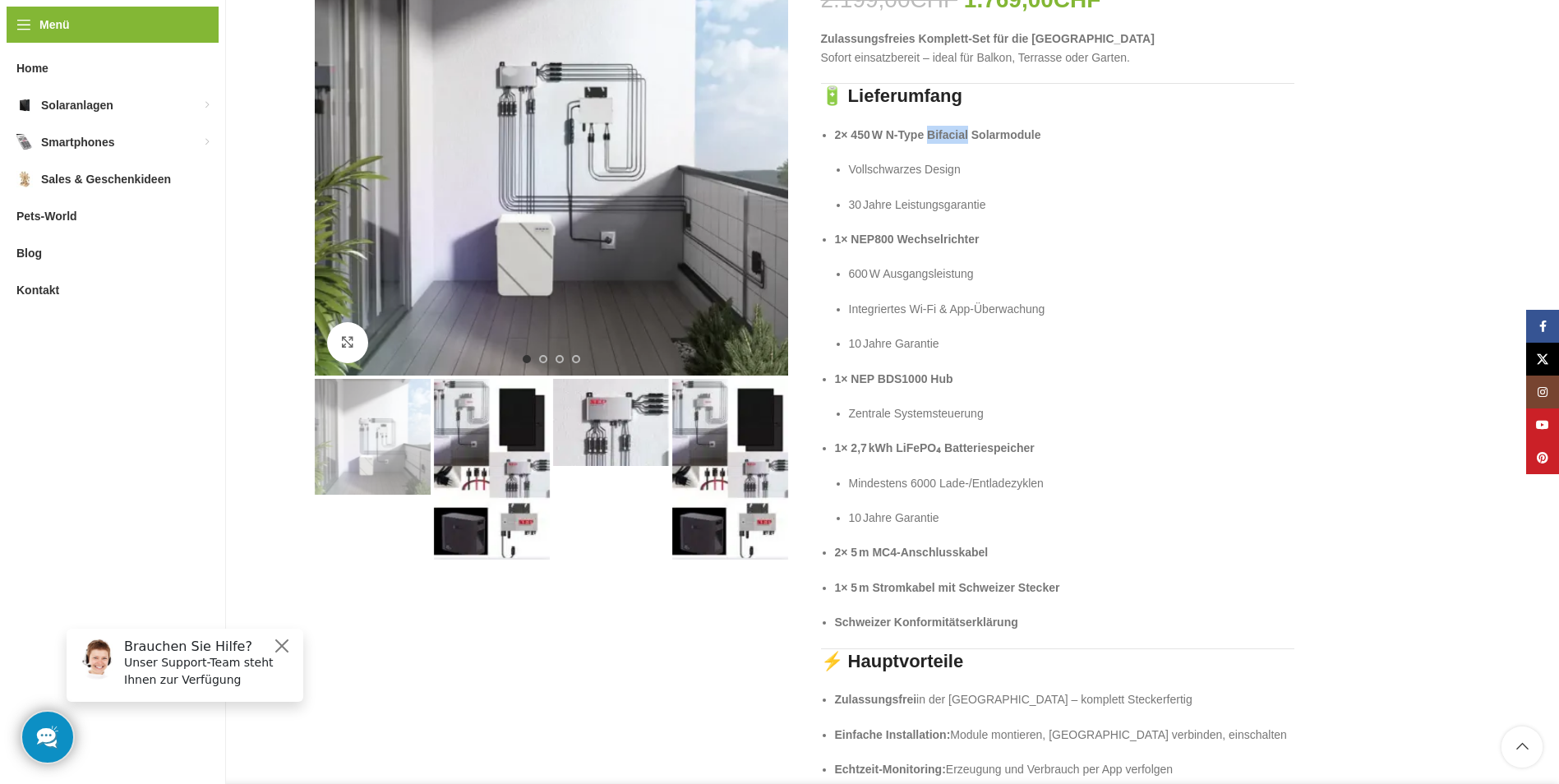
drag, startPoint x: 928, startPoint y: 137, endPoint x: 968, endPoint y: 137, distance: 40.0
click at [968, 137] on strong "2× 450 W N‑Type Bifacial Solarmodule" at bounding box center [938, 135] width 206 height 13
drag, startPoint x: 968, startPoint y: 137, endPoint x: 955, endPoint y: 133, distance: 13.6
copy strong "Bifacial"
